Goal: Obtain resource: Download file/media

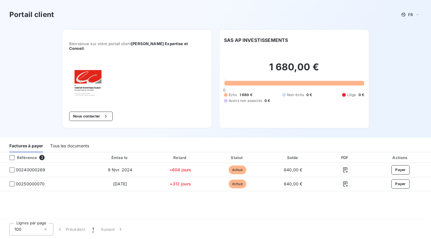
click at [65, 140] on div "Tous les documents" at bounding box center [69, 146] width 39 height 12
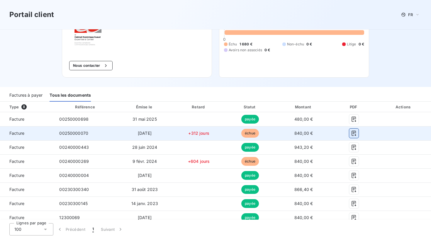
click at [357, 131] on icon "button" at bounding box center [354, 133] width 4 height 5
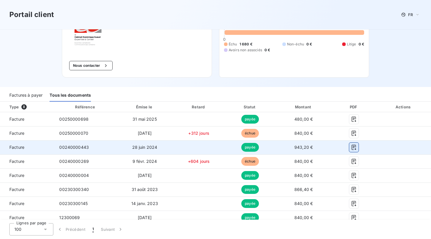
click at [357, 145] on icon "button" at bounding box center [354, 147] width 4 height 5
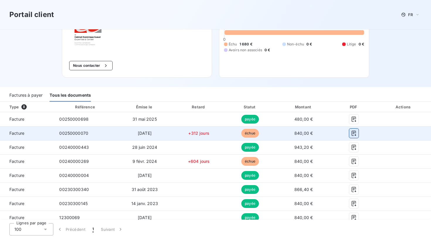
click at [357, 131] on icon "button" at bounding box center [354, 134] width 6 height 6
